Goal: Transaction & Acquisition: Book appointment/travel/reservation

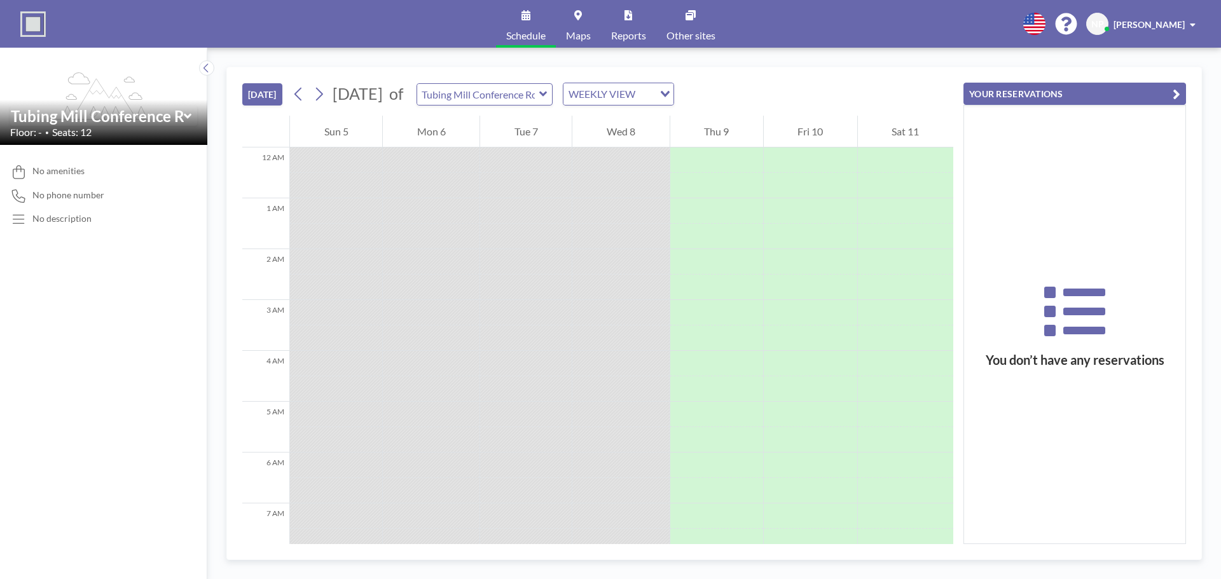
click at [547, 92] on icon at bounding box center [543, 94] width 8 height 13
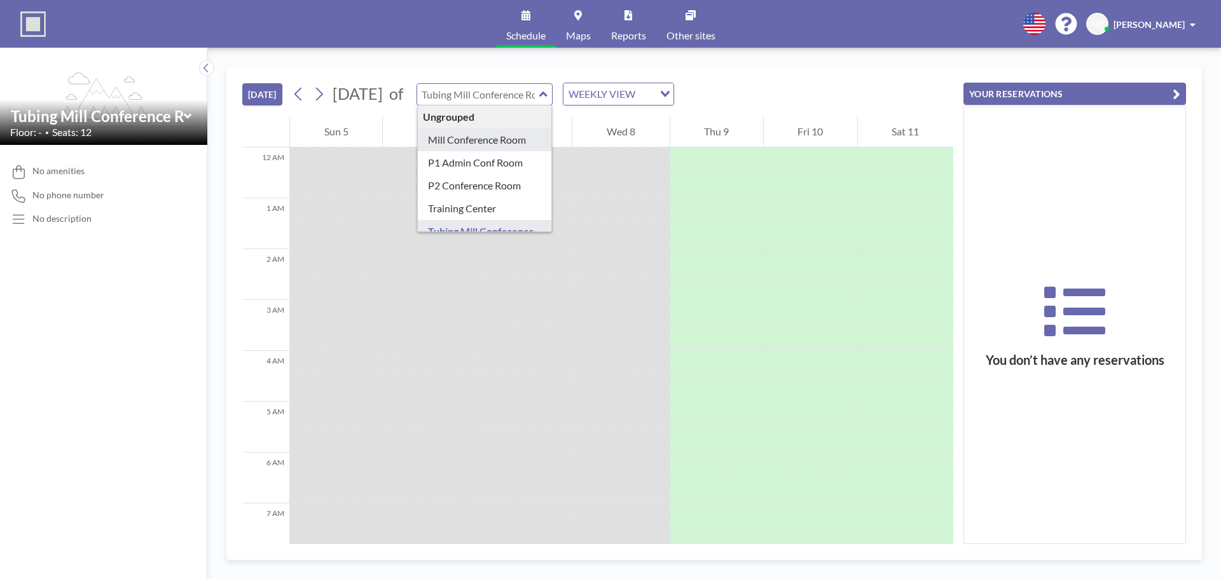
type input "Mill Conference Room"
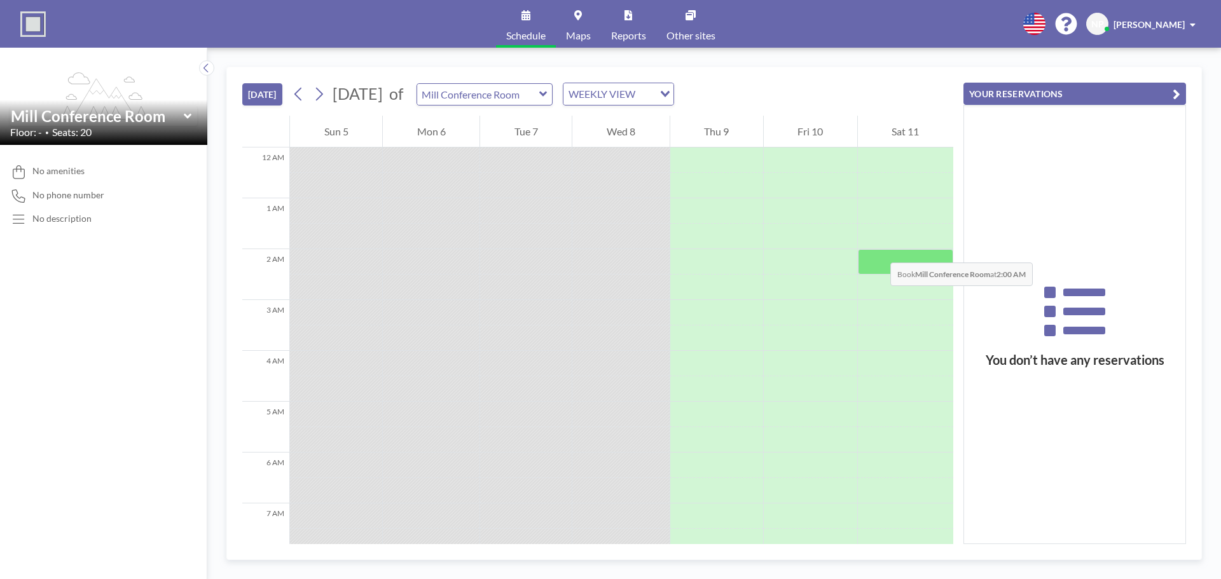
scroll to position [830, 0]
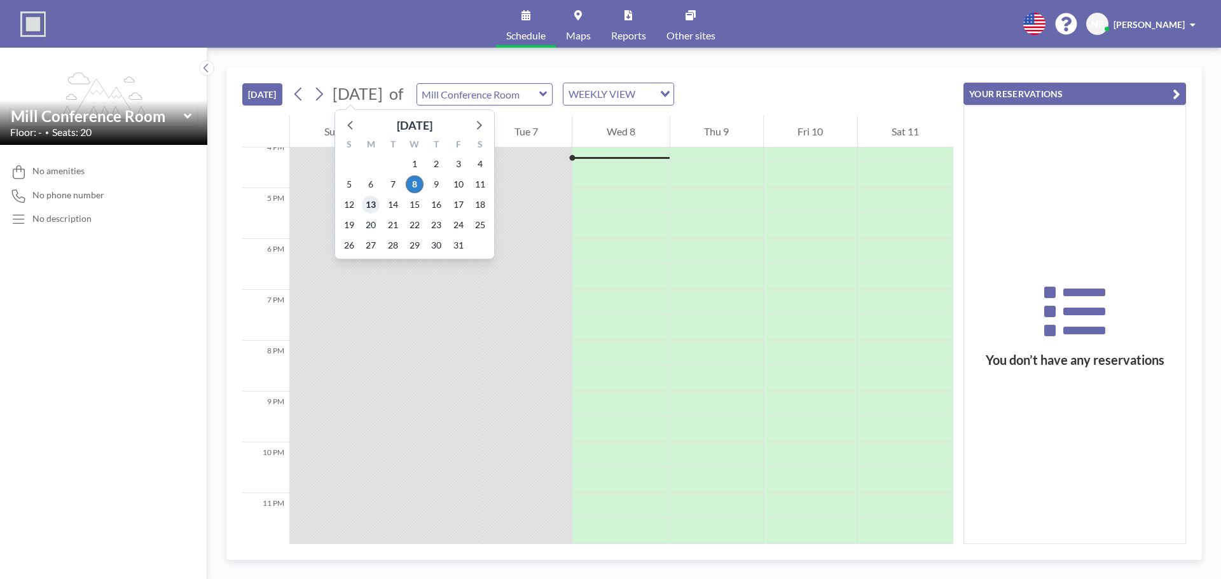
click at [373, 206] on span "13" at bounding box center [371, 205] width 18 height 18
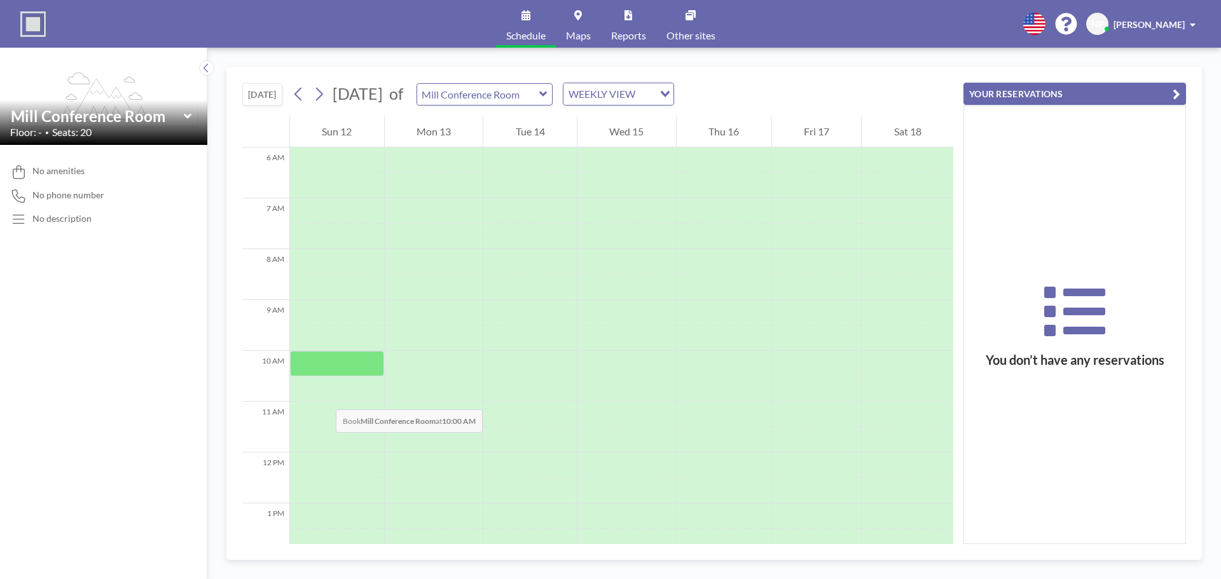
scroll to position [318, 0]
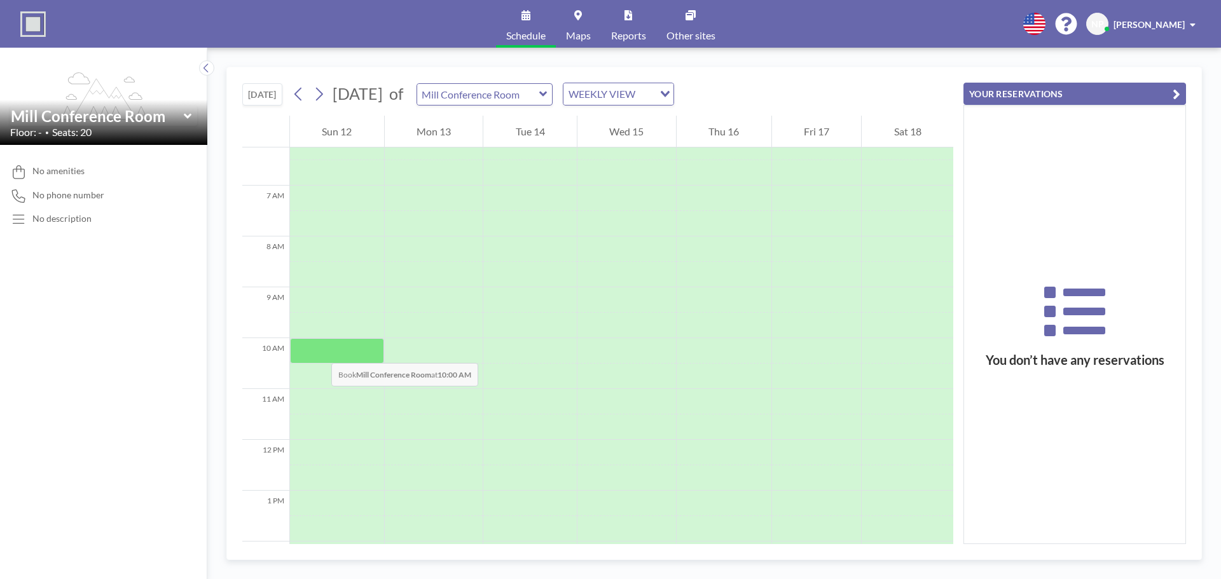
click at [319, 350] on div at bounding box center [337, 350] width 94 height 25
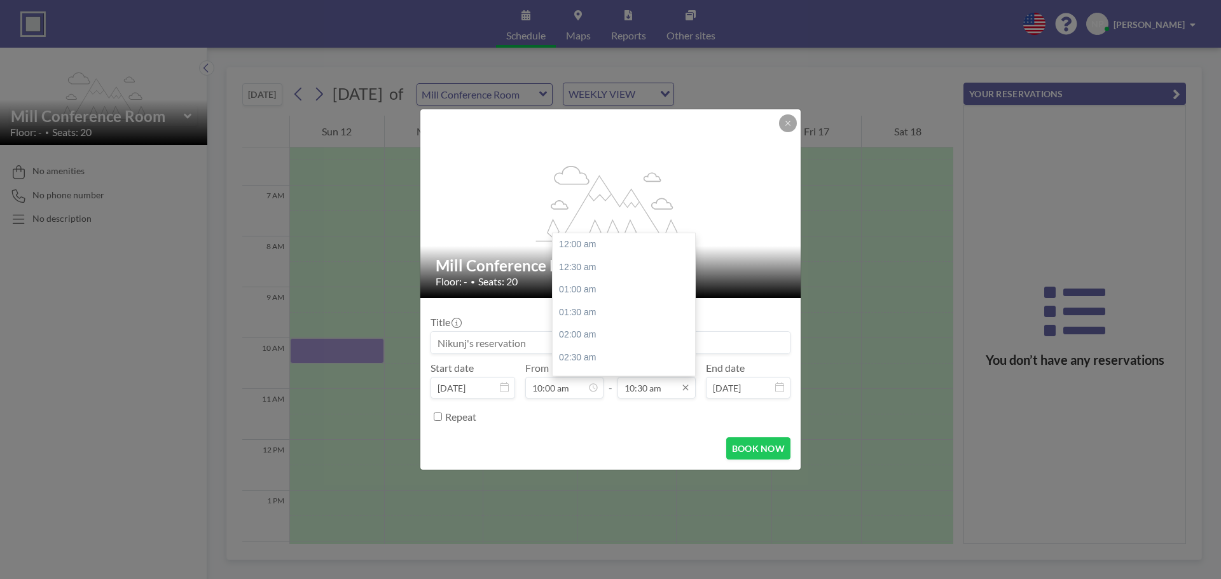
scroll to position [475, 0]
click at [579, 267] on div "11:00 am" at bounding box center [627, 267] width 149 height 23
type input "11:00 am"
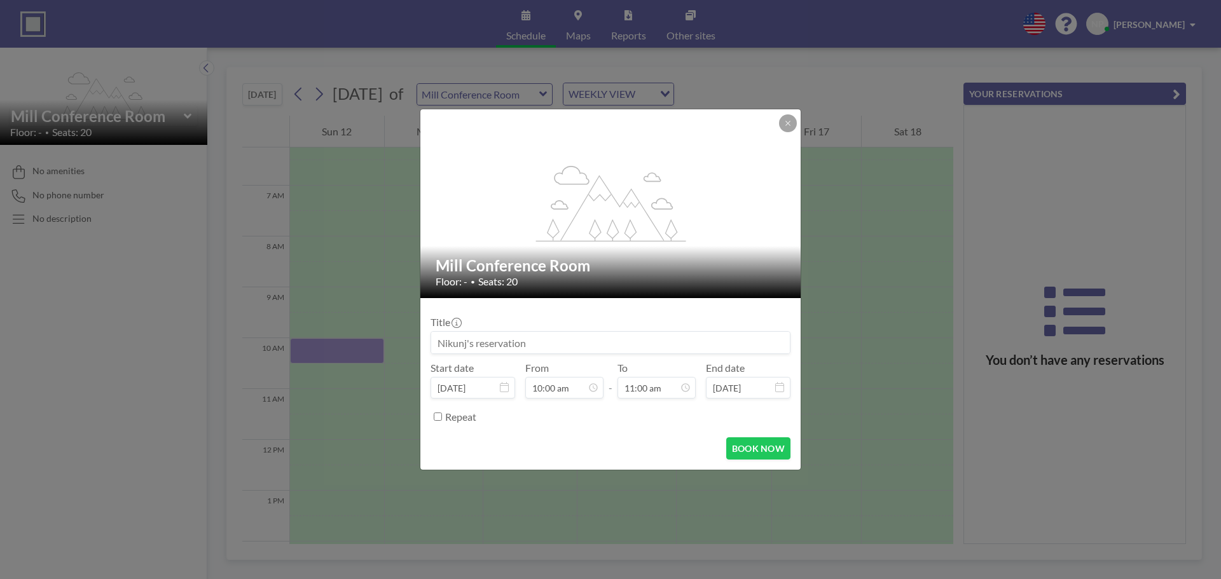
scroll to position [453, 0]
click at [540, 345] on input at bounding box center [610, 343] width 359 height 22
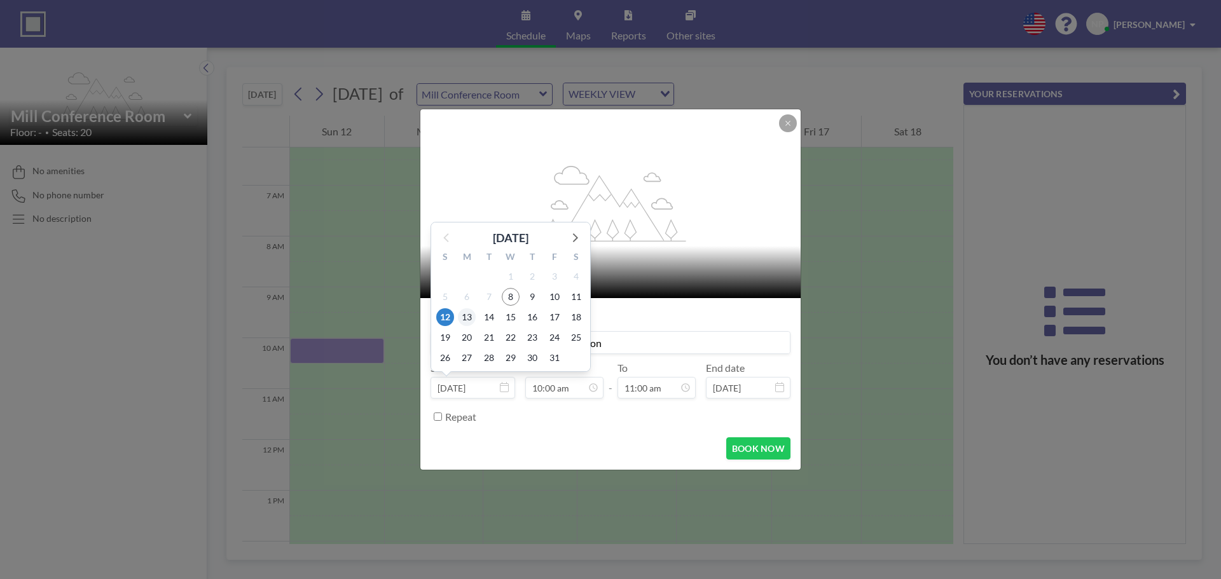
type input "[PERSON_NAME] Profiler Discussion"
click at [467, 318] on span "13" at bounding box center [467, 317] width 18 height 18
type input "[DATE]"
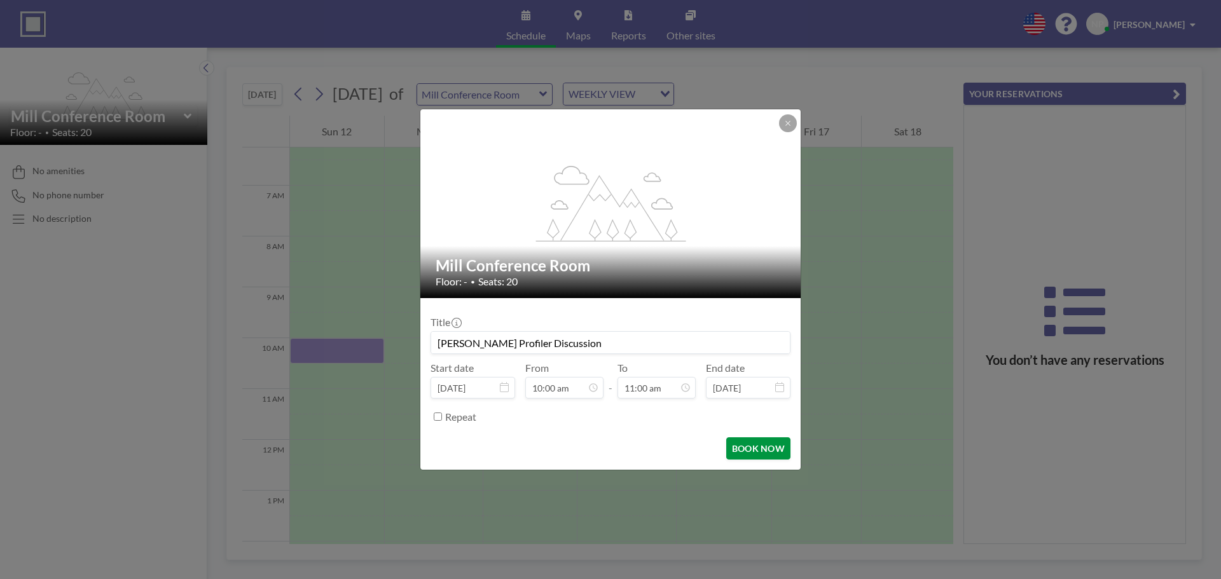
click at [762, 451] on button "BOOK NOW" at bounding box center [758, 448] width 64 height 22
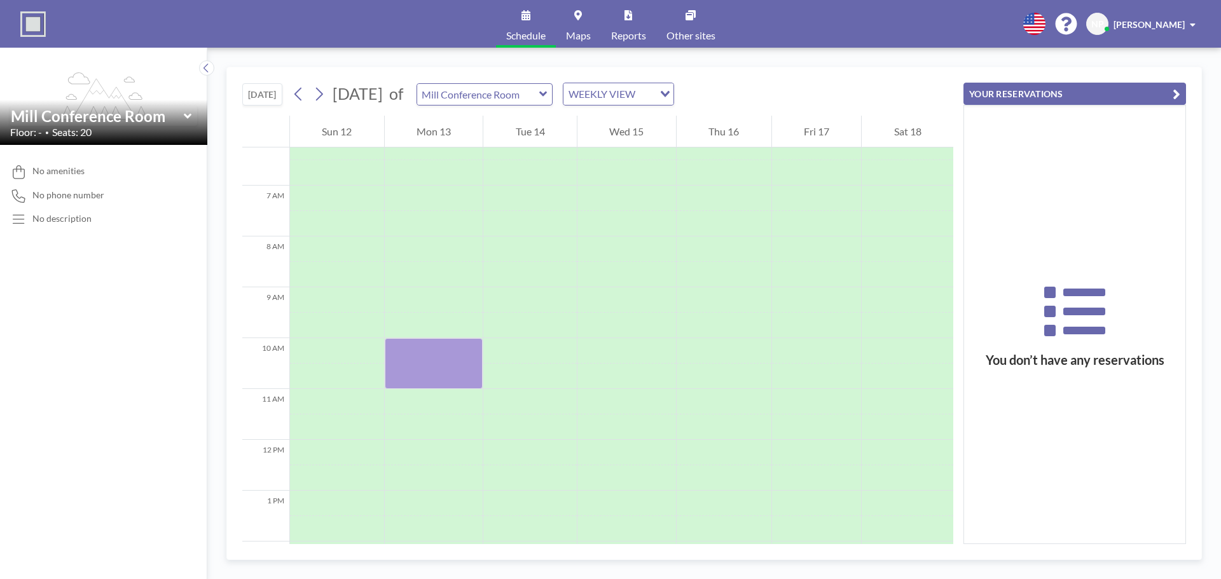
drag, startPoint x: 101, startPoint y: 336, endPoint x: 98, endPoint y: 329, distance: 7.7
click at [101, 336] on div "No amenities No phone number No description" at bounding box center [103, 362] width 207 height 434
click at [547, 97] on icon at bounding box center [543, 94] width 8 height 13
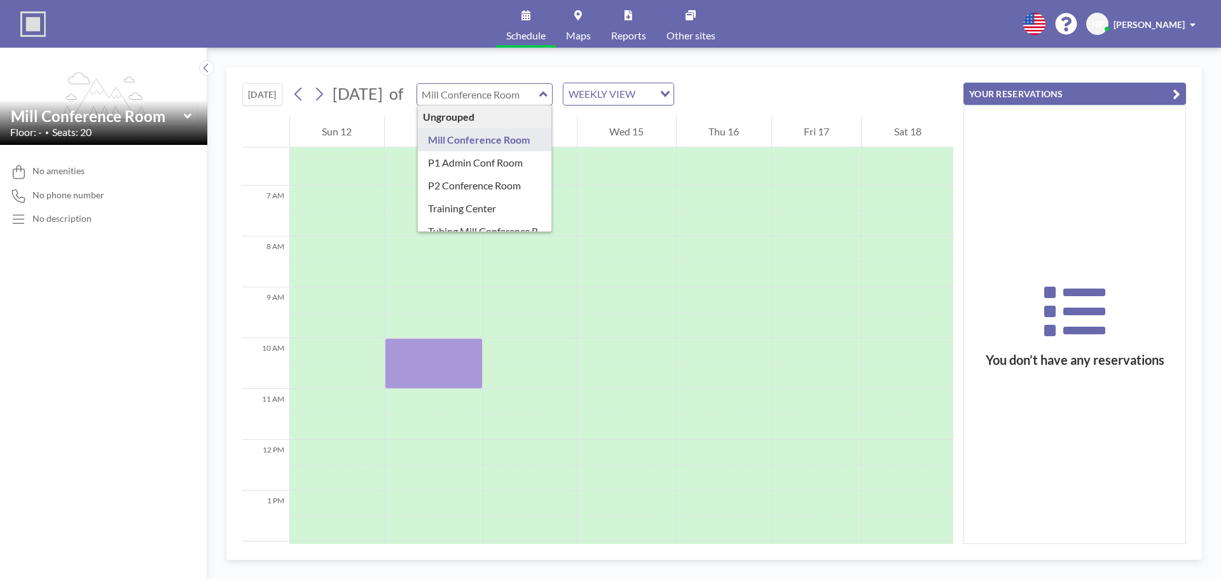
click at [829, 63] on div "[DATE] [DATE] of Ungrouped Mill Conference Room P1 Admin Conf Room P2 Conferenc…" at bounding box center [714, 314] width 1014 height 532
